Goal: Task Accomplishment & Management: Complete application form

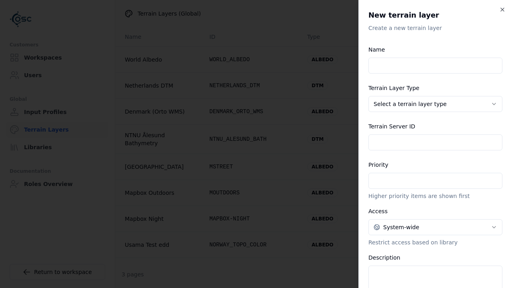
click at [435, 66] on input "Name" at bounding box center [435, 66] width 134 height 16
type input "**********"
